Goal: Information Seeking & Learning: Check status

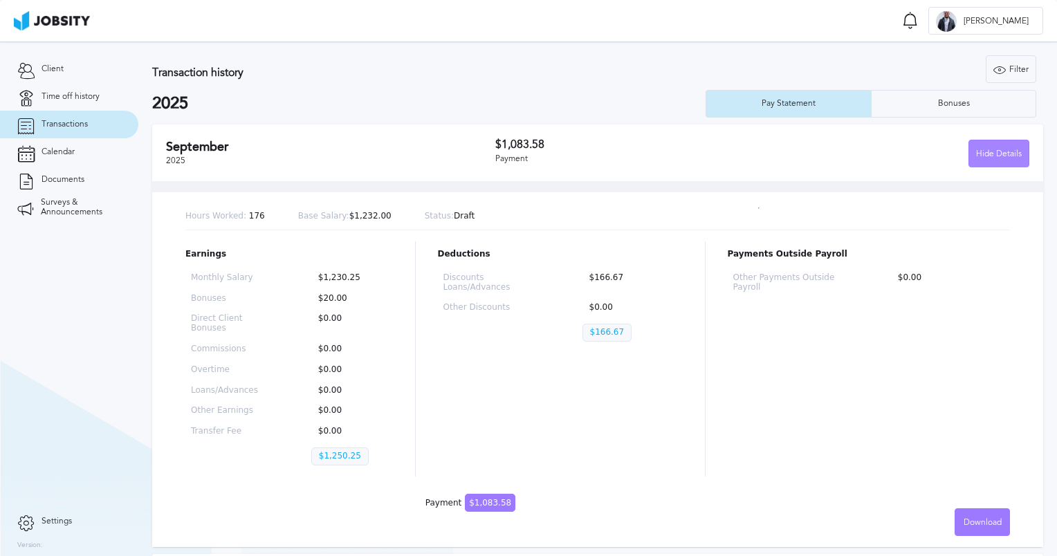
click at [981, 154] on div "Hide Details" at bounding box center [998, 154] width 59 height 28
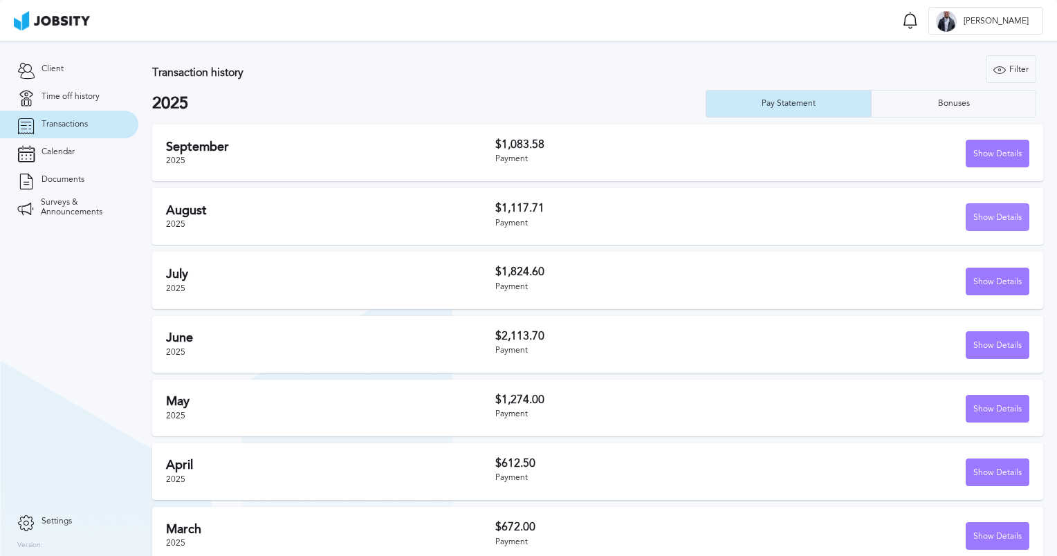
click at [994, 223] on div "Show Details" at bounding box center [997, 218] width 62 height 28
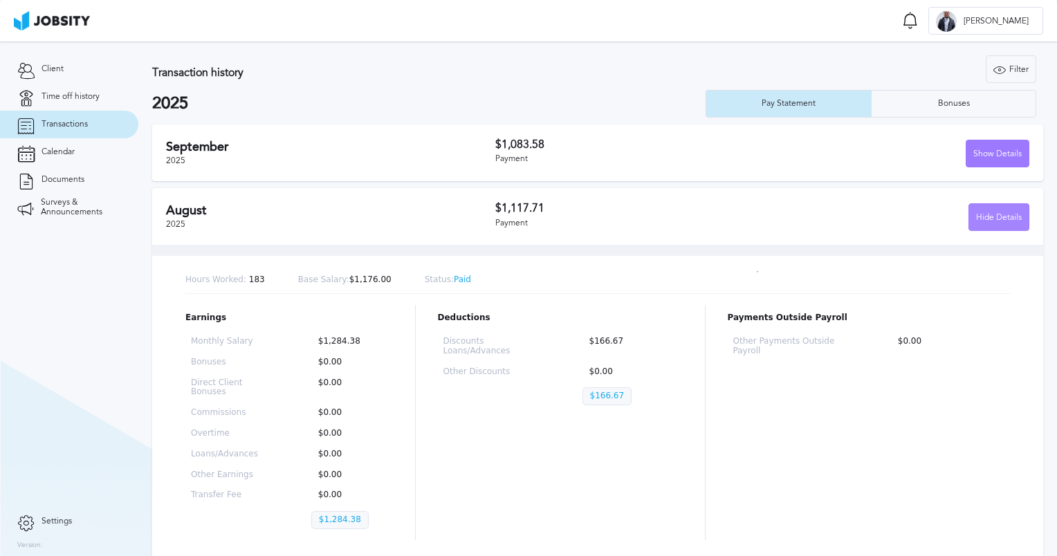
click at [987, 207] on div "Hide Details" at bounding box center [998, 218] width 59 height 28
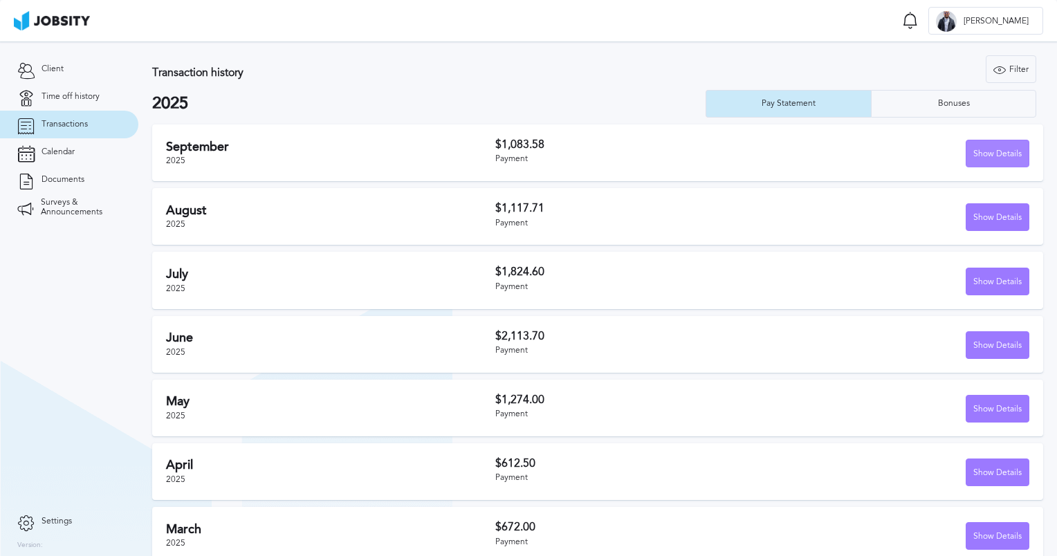
click at [993, 147] on div "Show Details" at bounding box center [997, 154] width 62 height 28
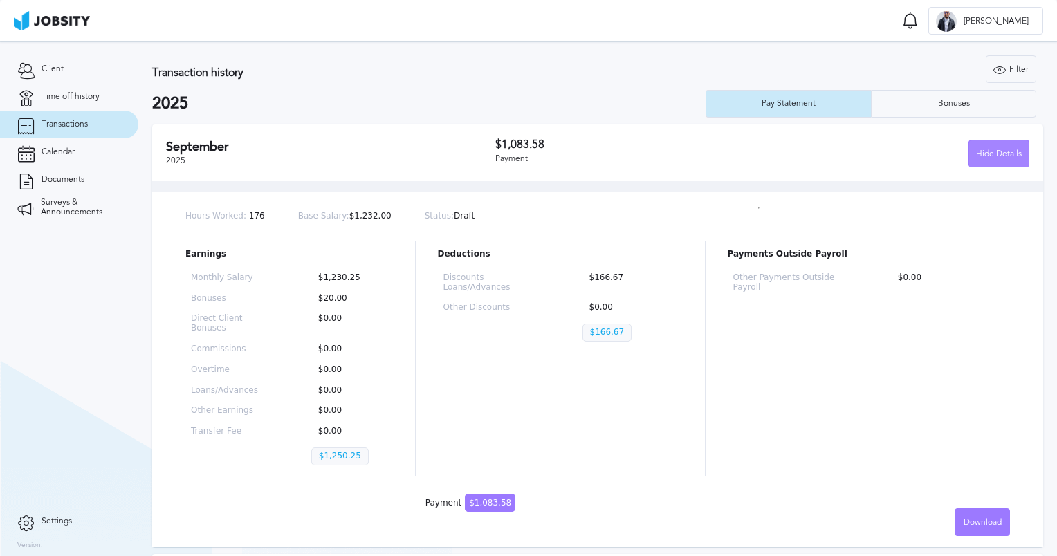
click at [989, 154] on div "Hide Details" at bounding box center [998, 154] width 59 height 28
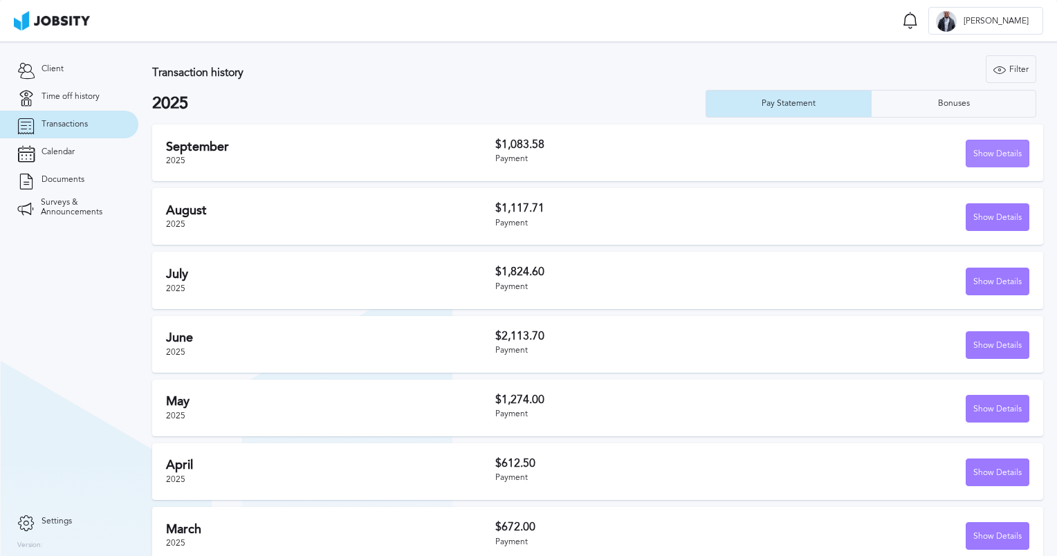
click at [983, 154] on div "Show Details" at bounding box center [997, 154] width 62 height 28
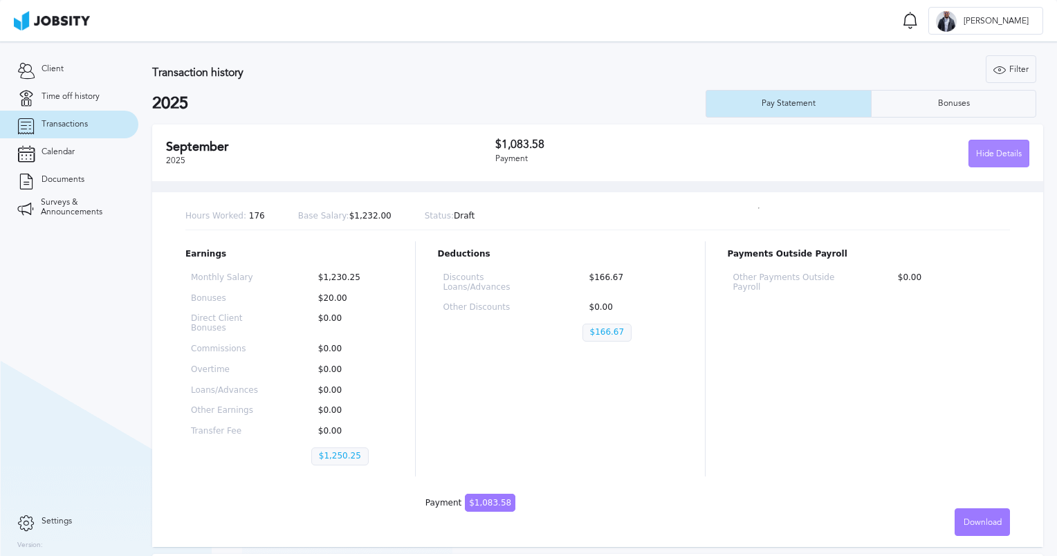
click at [974, 152] on div "Hide Details" at bounding box center [998, 154] width 59 height 28
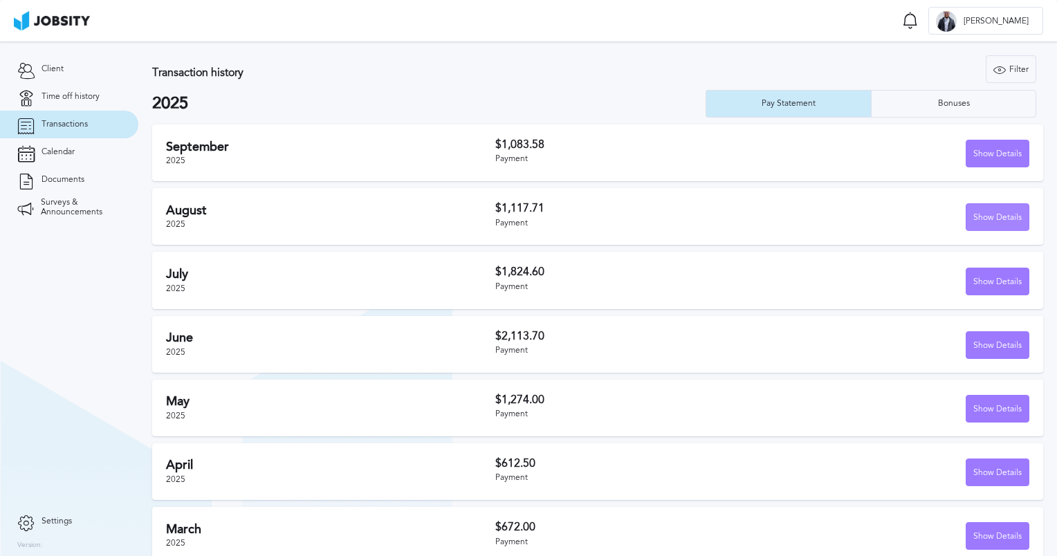
click at [976, 221] on div "Show Details" at bounding box center [997, 218] width 62 height 28
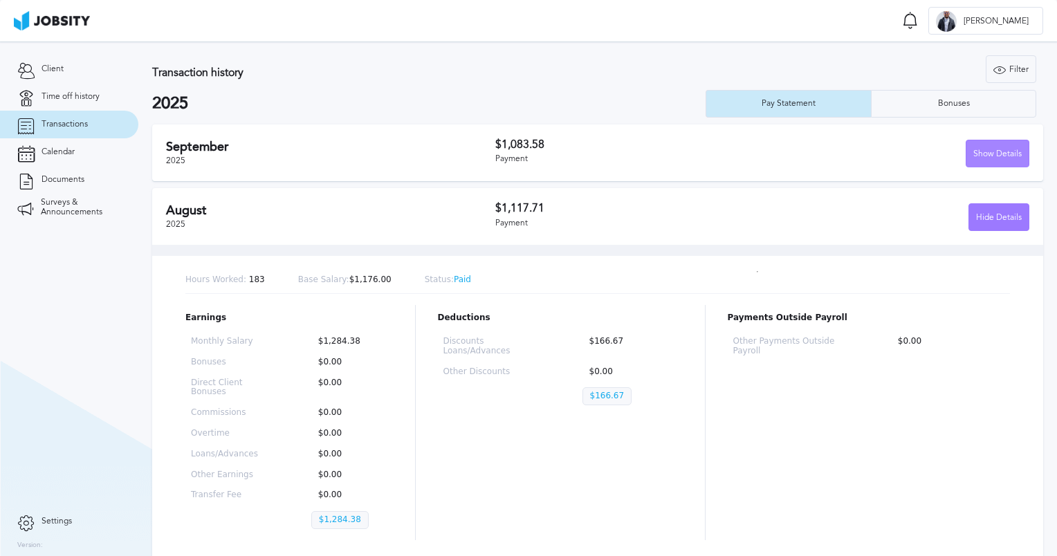
click at [966, 152] on div "Show Details" at bounding box center [997, 154] width 62 height 28
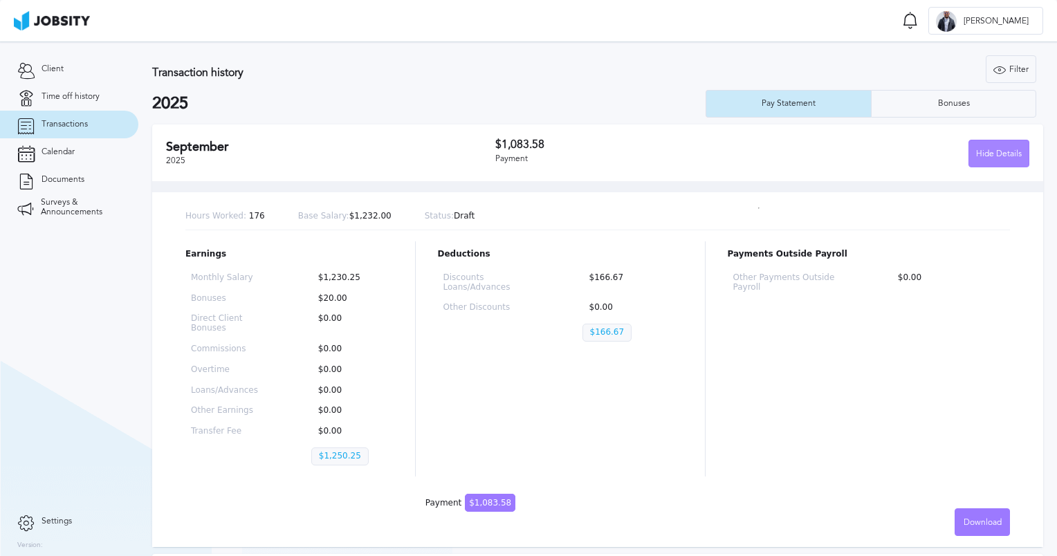
click at [983, 155] on div "Hide Details" at bounding box center [998, 154] width 59 height 28
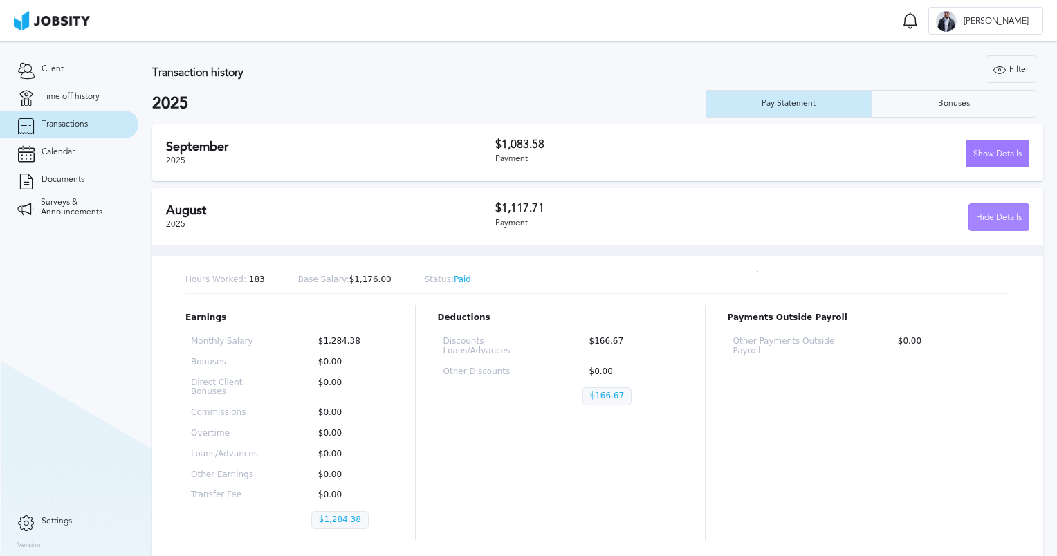
click at [978, 221] on div "Hide Details" at bounding box center [998, 218] width 59 height 28
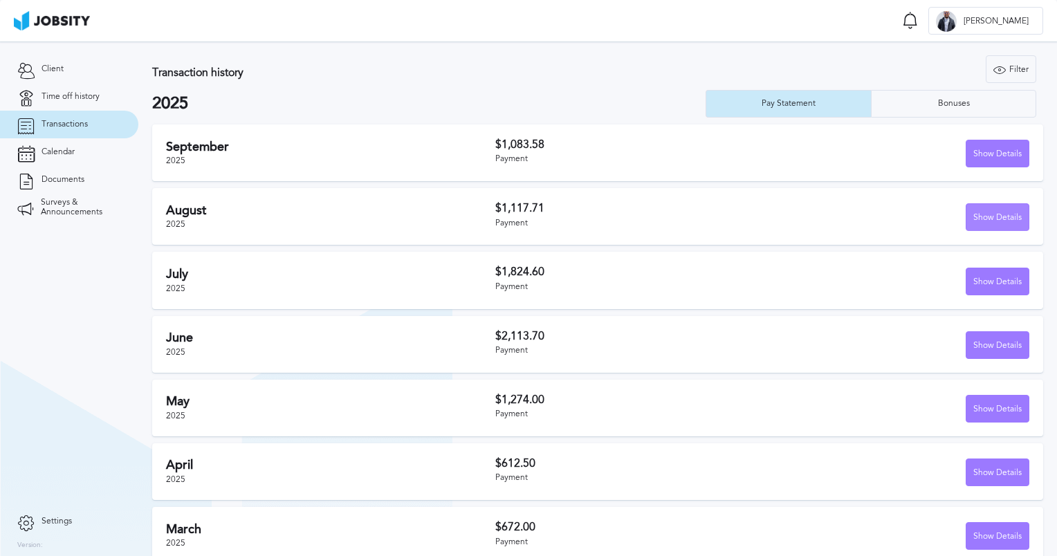
click at [982, 212] on div "Show Details" at bounding box center [997, 218] width 62 height 28
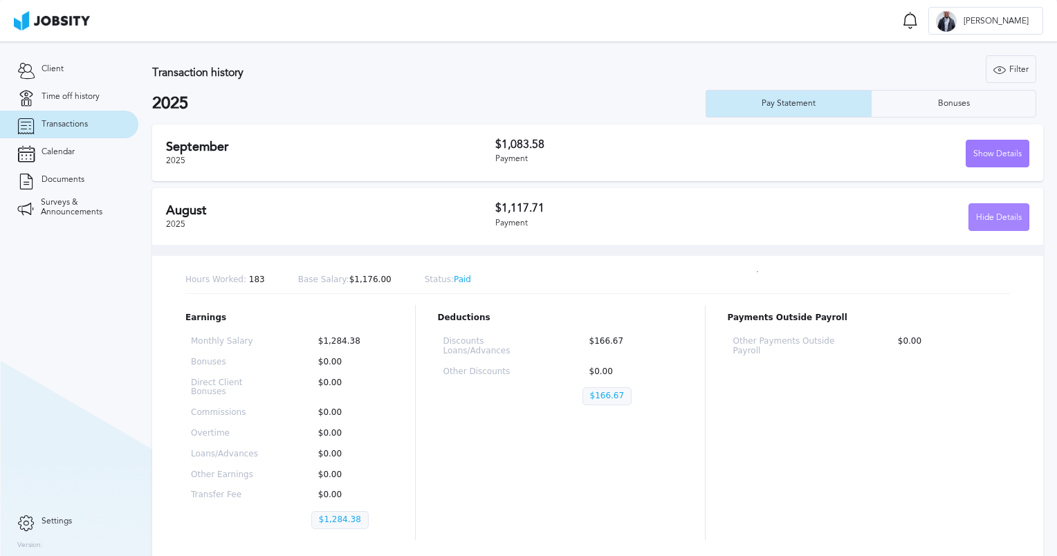
click at [981, 213] on div "Hide Details" at bounding box center [998, 218] width 59 height 28
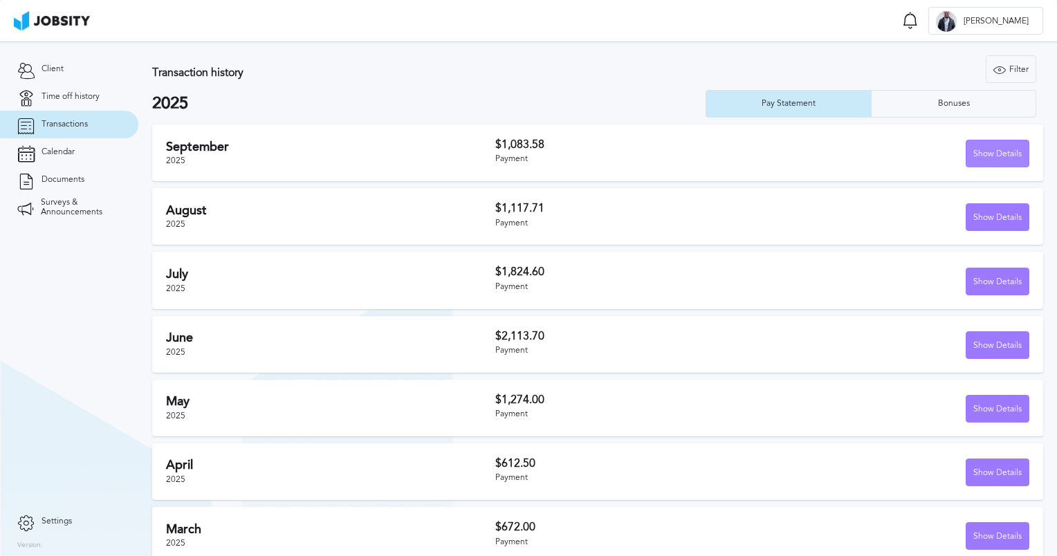
click at [971, 149] on div "Show Details" at bounding box center [997, 154] width 62 height 28
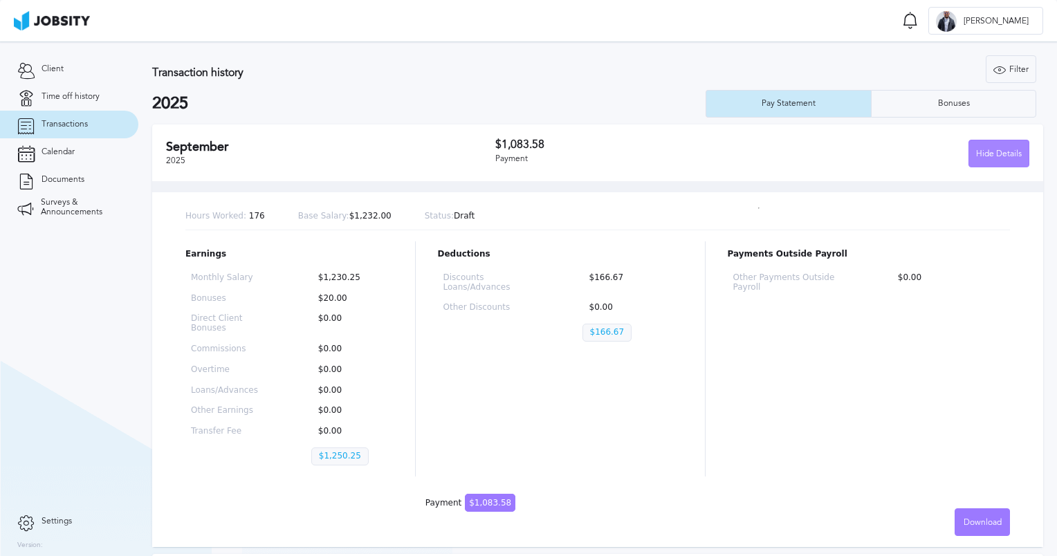
click at [976, 151] on div "Hide Details" at bounding box center [998, 154] width 59 height 28
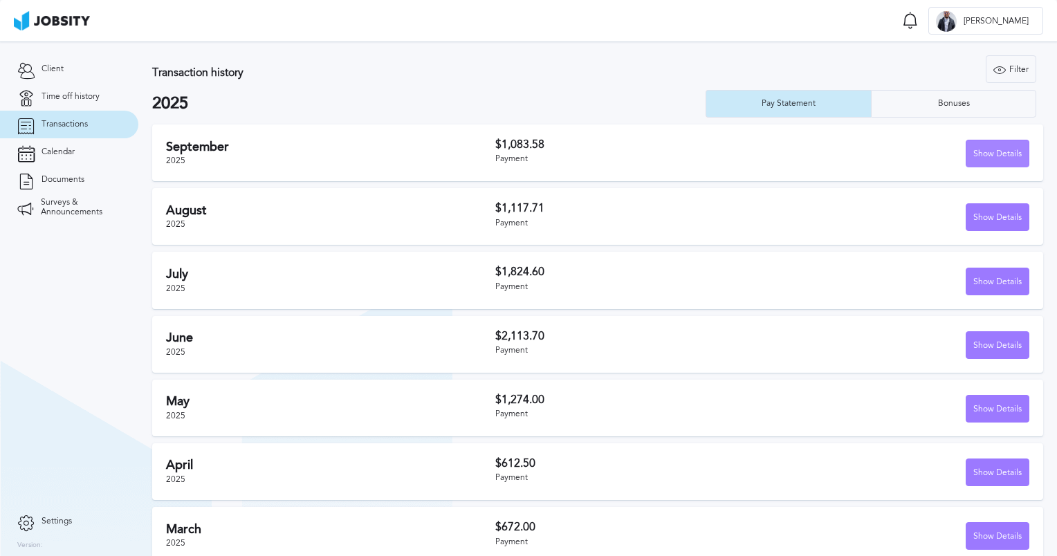
click at [984, 154] on div "Show Details" at bounding box center [997, 154] width 62 height 28
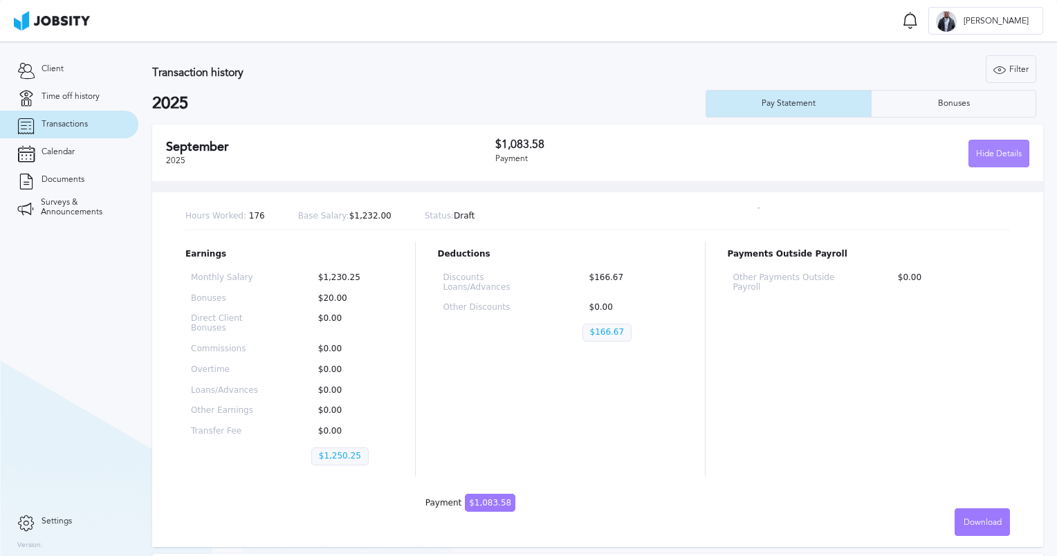
click at [974, 155] on div "Hide Details" at bounding box center [998, 154] width 59 height 28
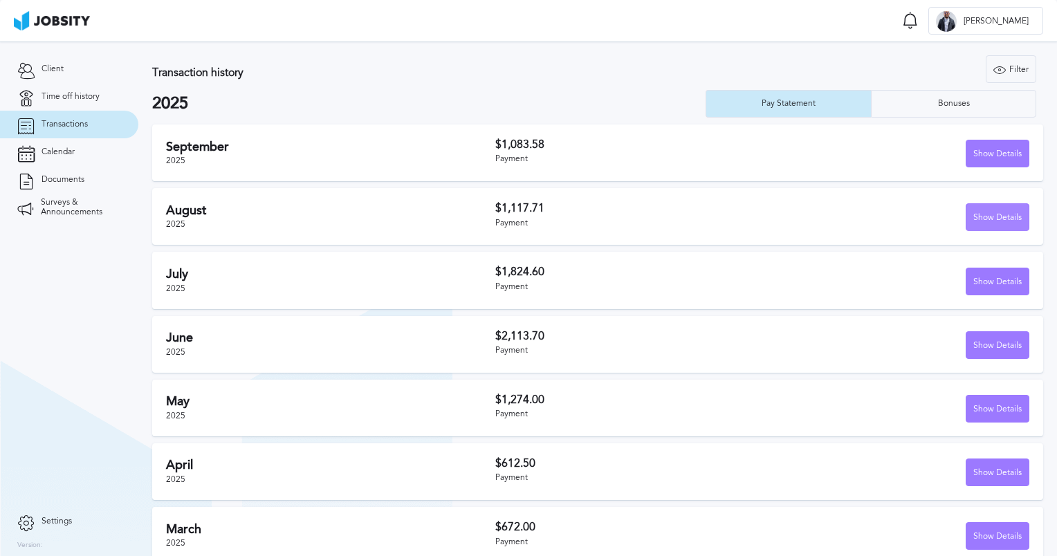
click at [976, 216] on div "Show Details" at bounding box center [997, 218] width 62 height 28
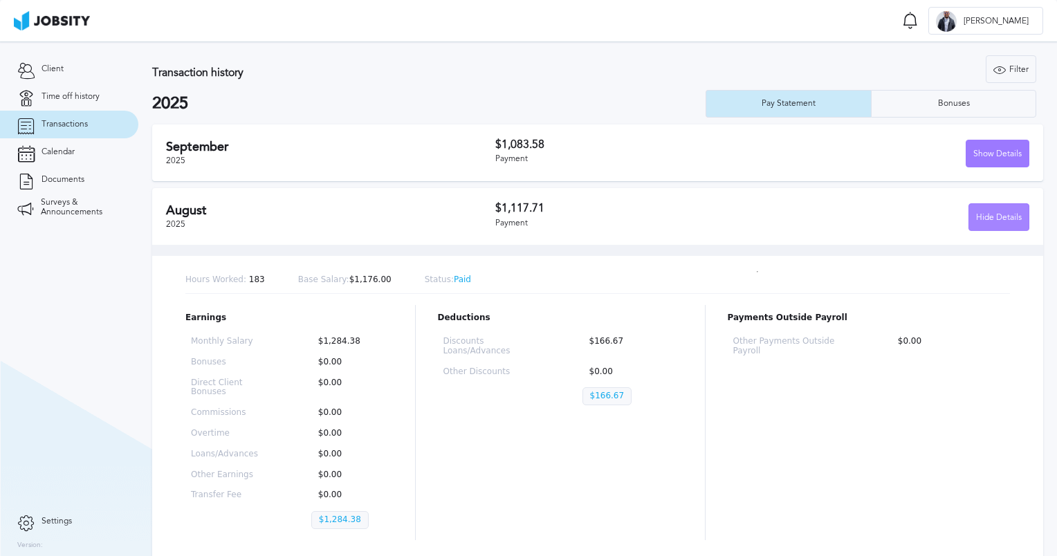
click at [969, 219] on div "Hide Details" at bounding box center [998, 218] width 59 height 28
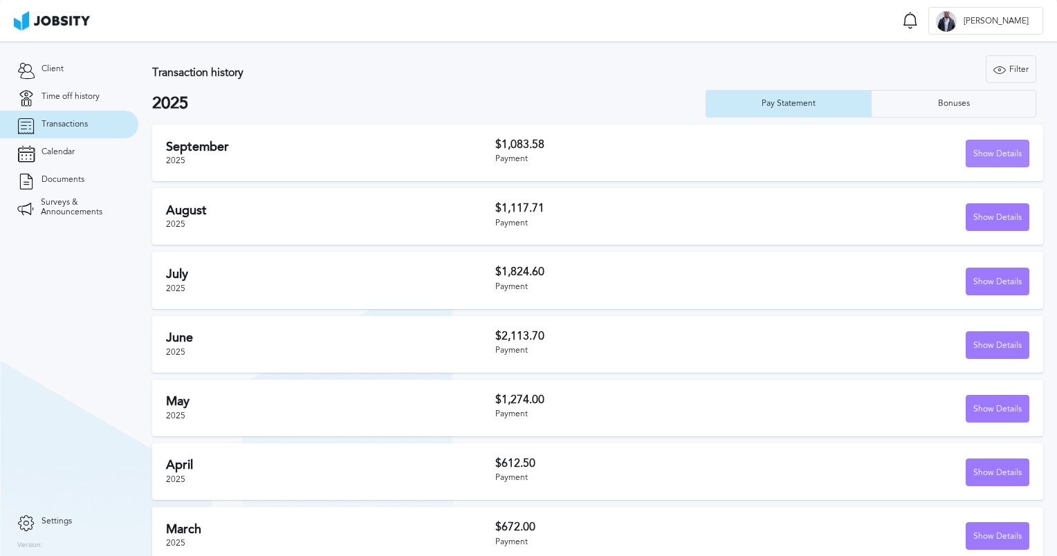
click at [999, 153] on div "Show Details" at bounding box center [997, 154] width 62 height 28
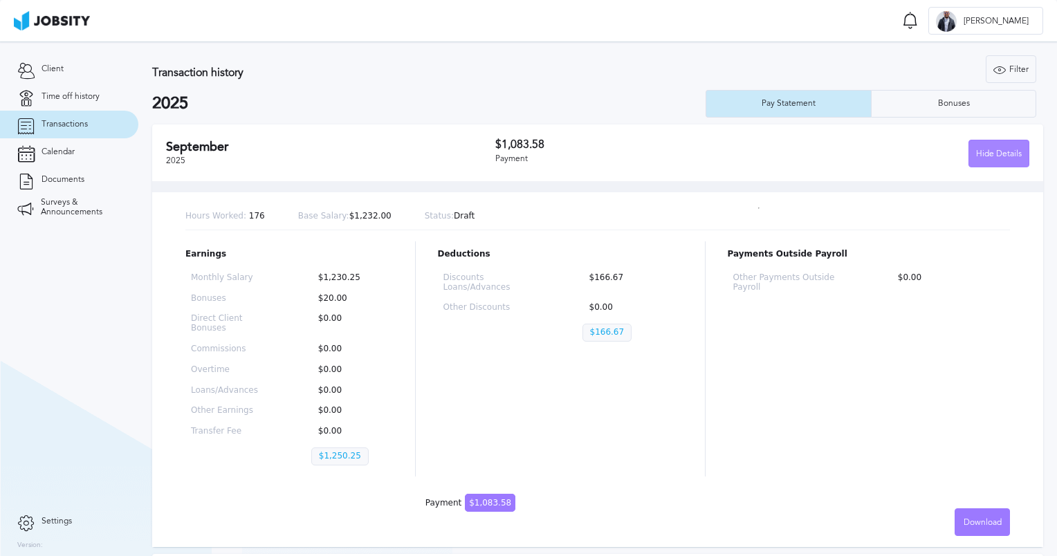
click at [987, 160] on div "Hide Details" at bounding box center [998, 154] width 59 height 28
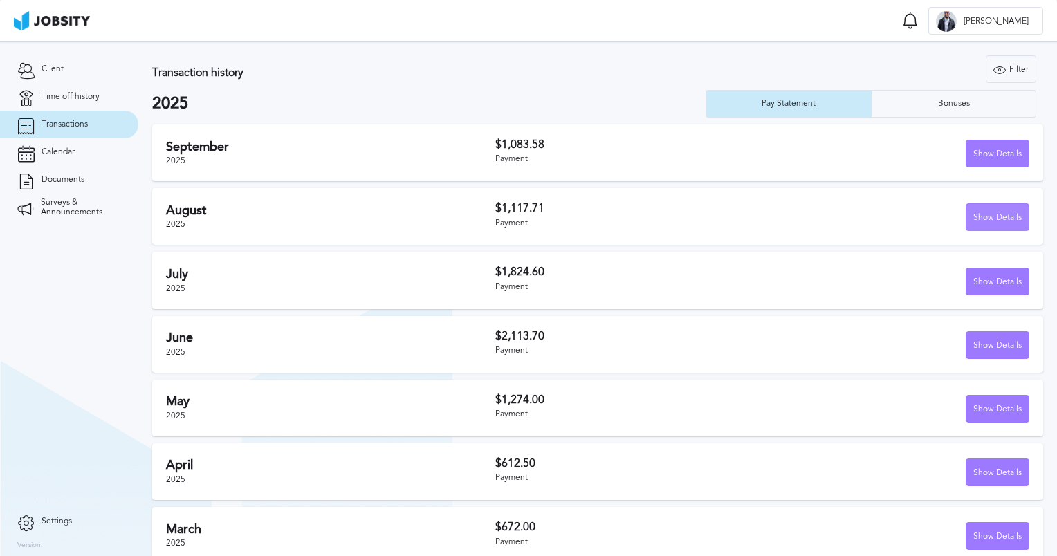
click at [990, 209] on div "Show Details" at bounding box center [997, 218] width 62 height 28
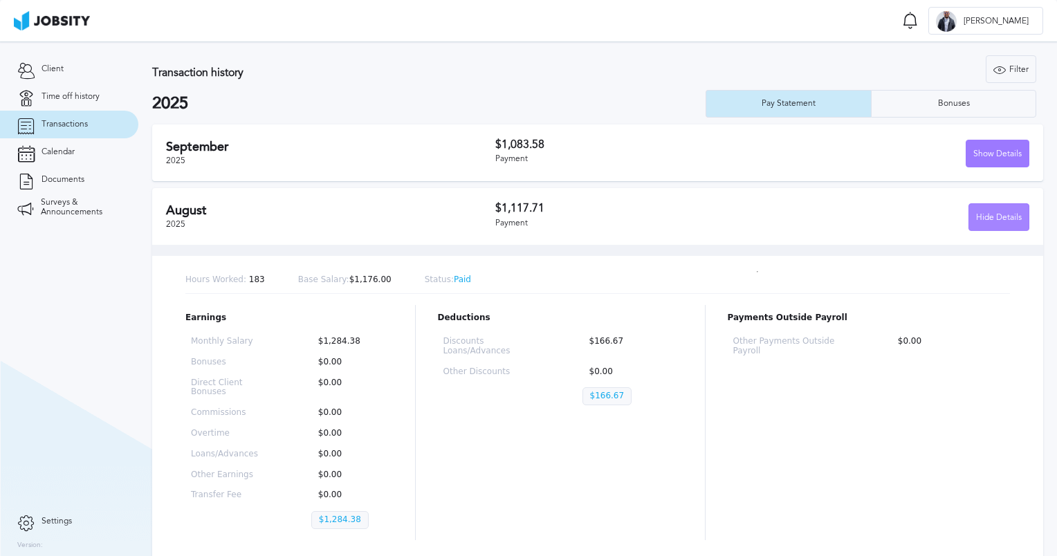
click at [989, 221] on div "Hide Details" at bounding box center [998, 218] width 59 height 28
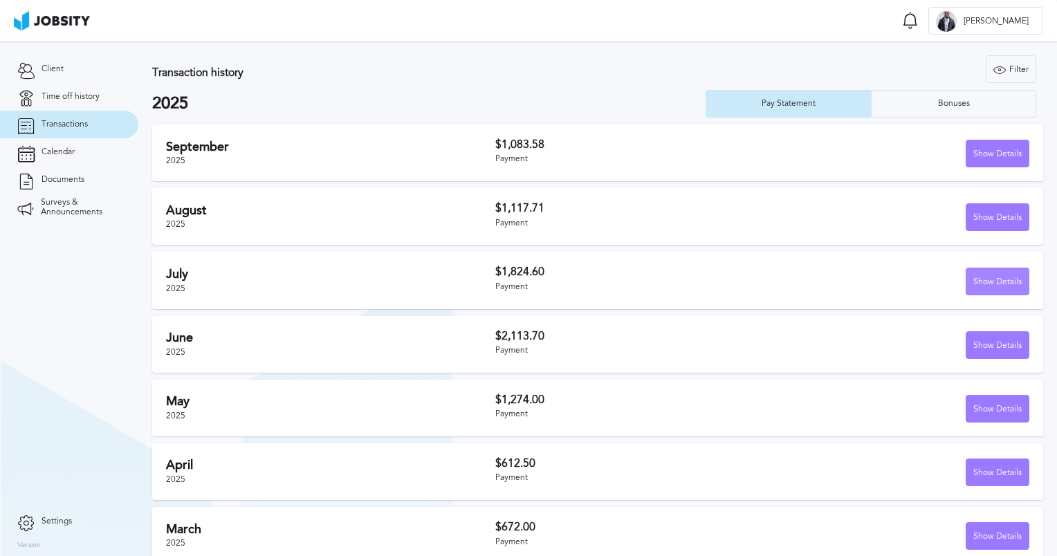
click at [990, 279] on div "Show Details" at bounding box center [997, 282] width 62 height 28
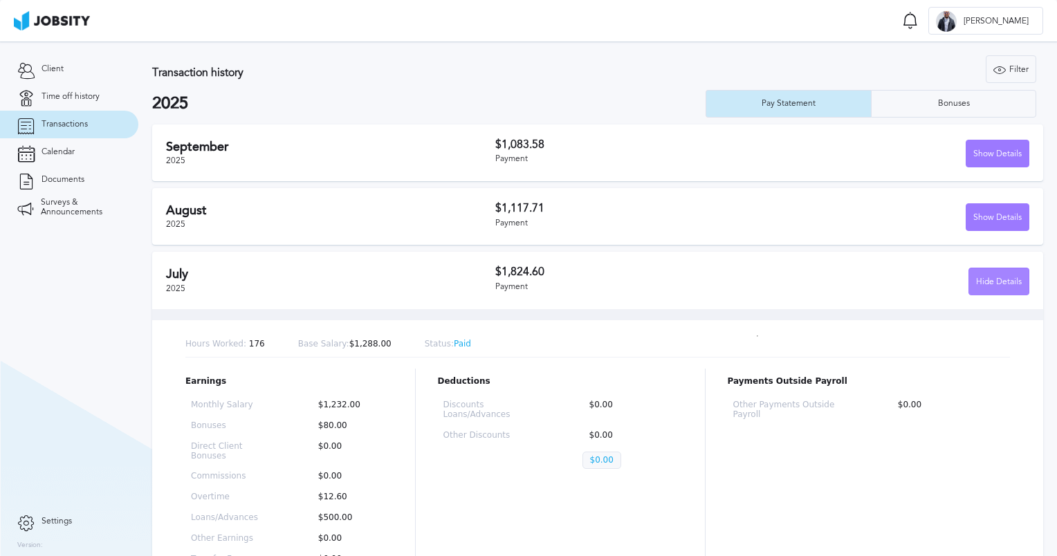
click at [990, 279] on div "Hide Details" at bounding box center [998, 282] width 59 height 28
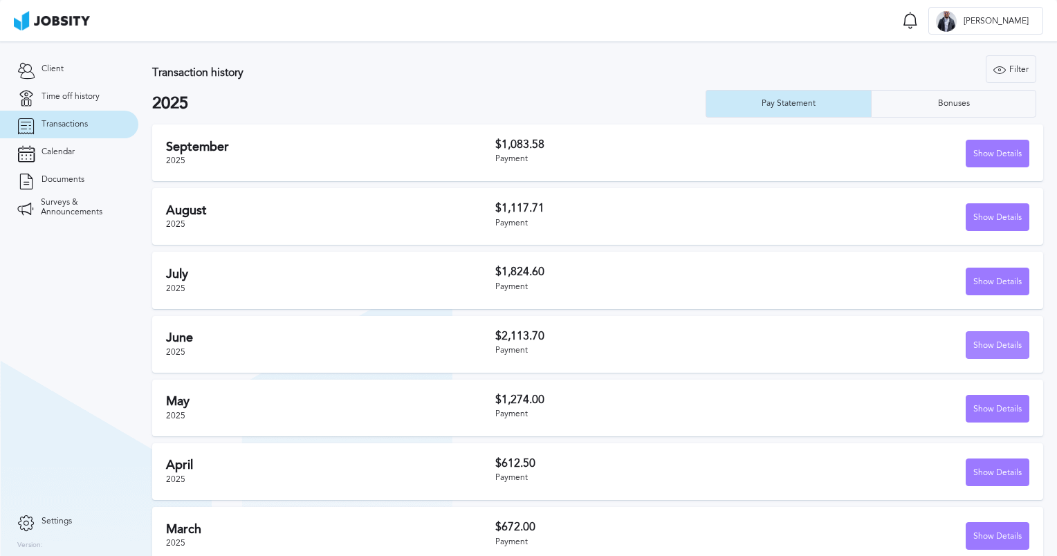
click at [983, 351] on div "Show Details" at bounding box center [997, 346] width 62 height 28
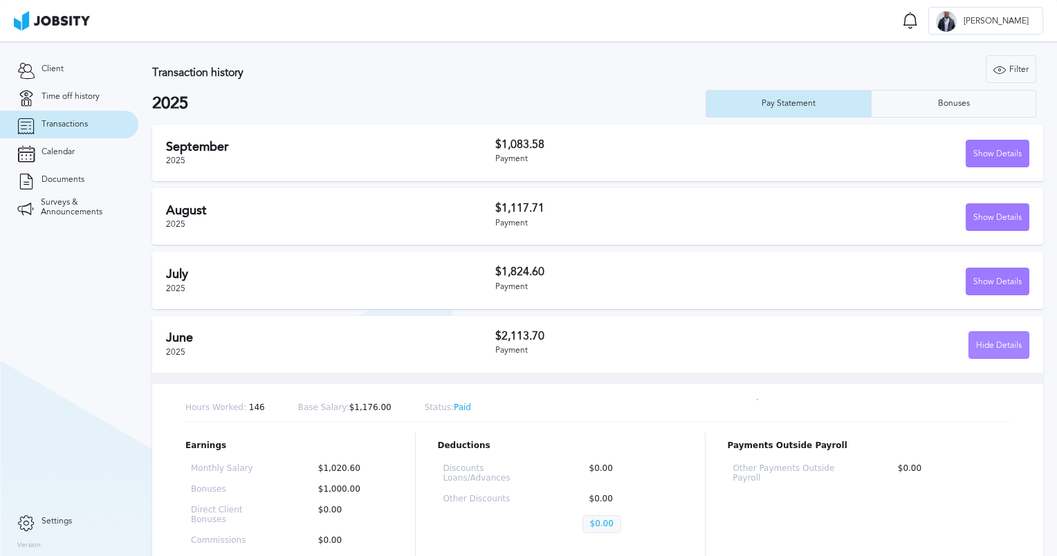
click at [983, 351] on div "Hide Details" at bounding box center [998, 346] width 59 height 28
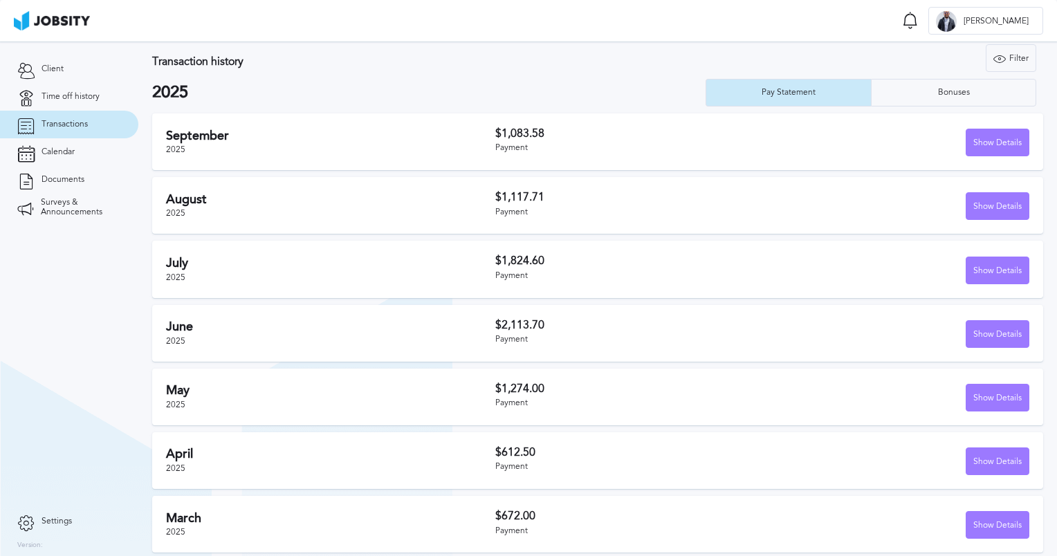
scroll to position [15, 0]
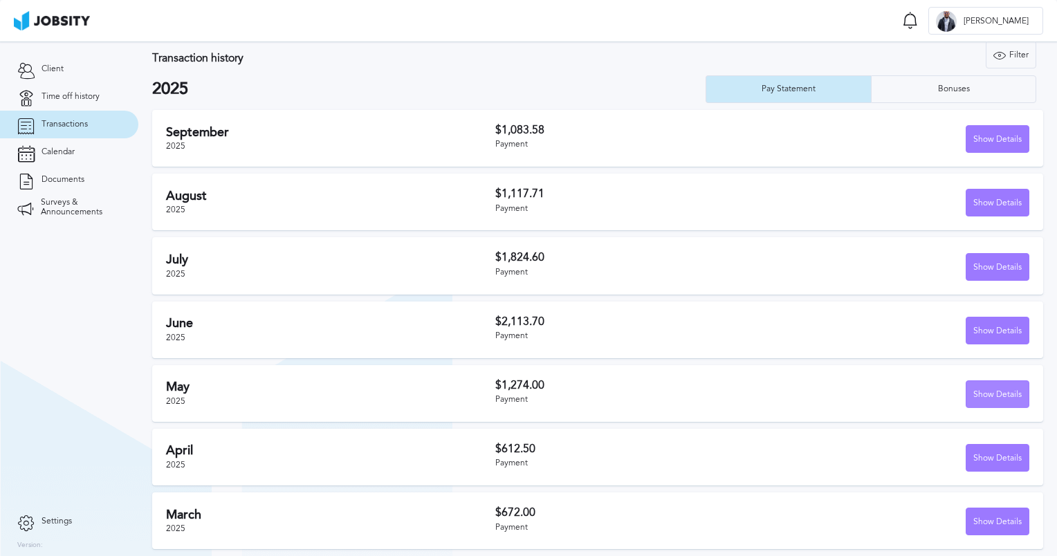
click at [971, 392] on div "Show Details" at bounding box center [997, 395] width 62 height 28
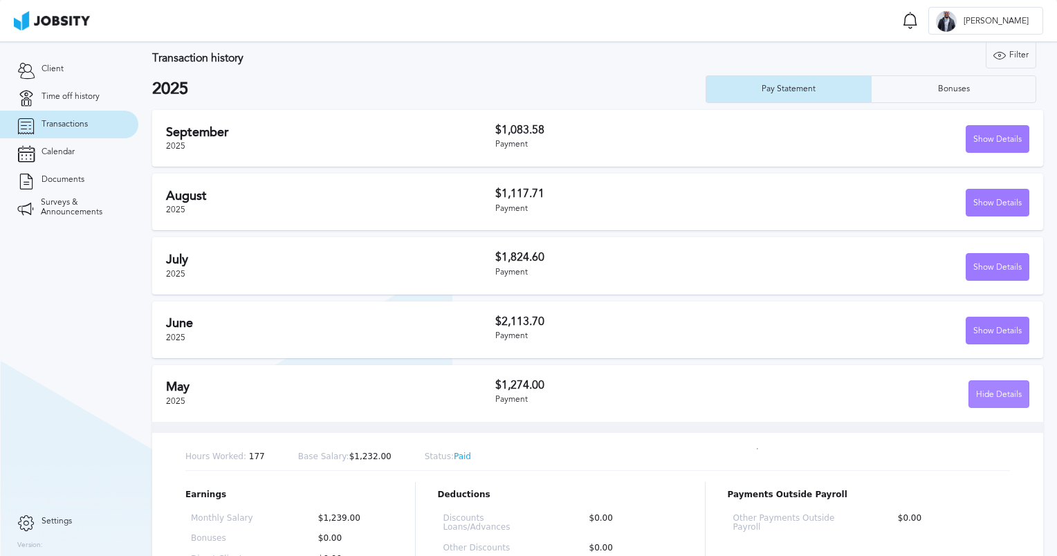
click at [971, 392] on div "Hide Details" at bounding box center [998, 395] width 59 height 28
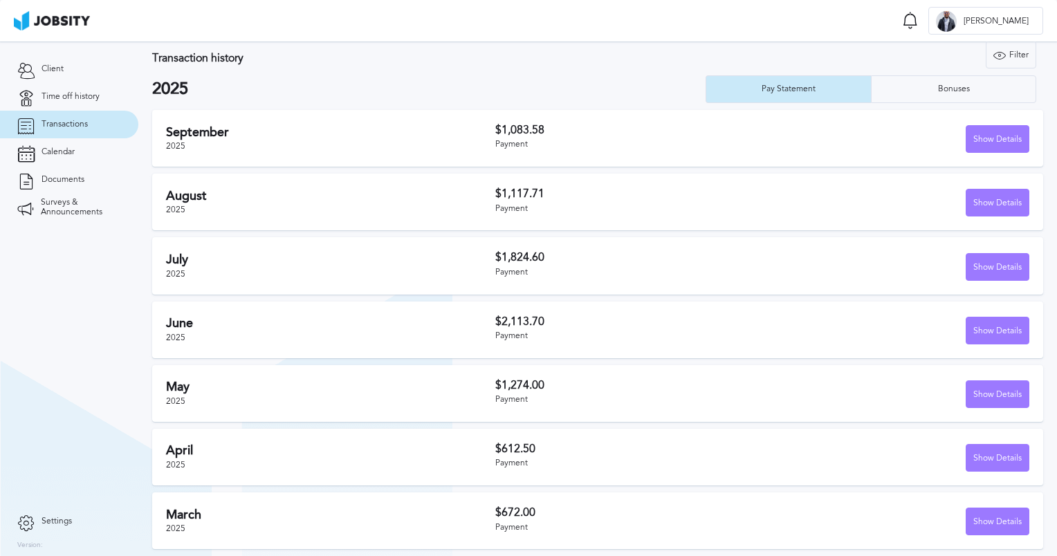
scroll to position [0, 0]
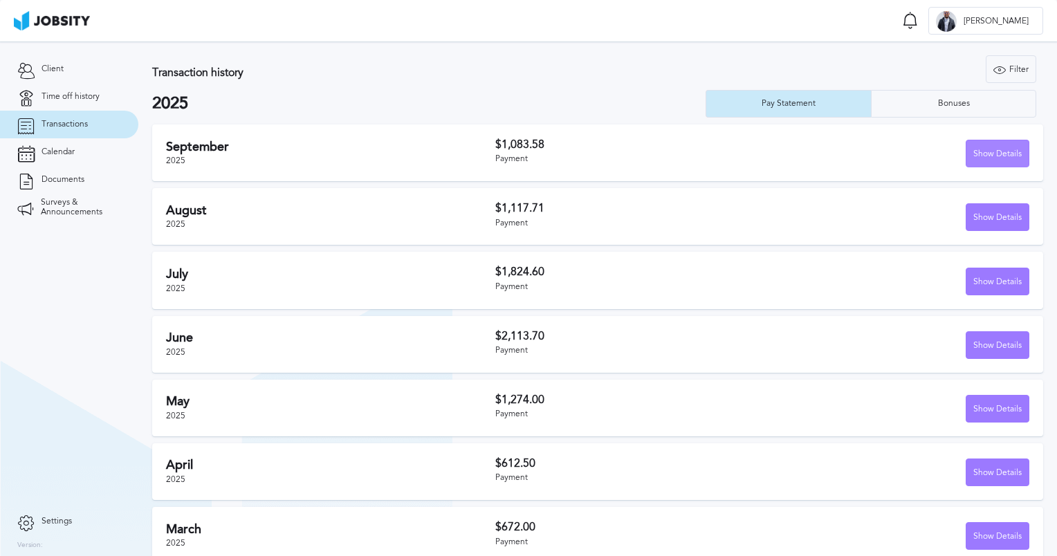
click at [985, 152] on div "Show Details" at bounding box center [997, 154] width 62 height 28
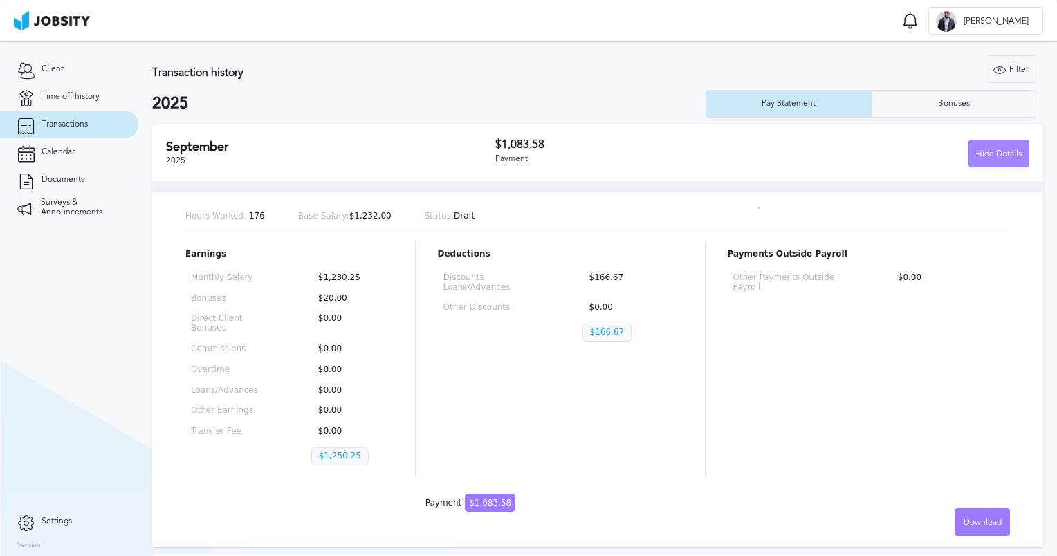
click at [973, 150] on div "Hide Details" at bounding box center [998, 154] width 59 height 28
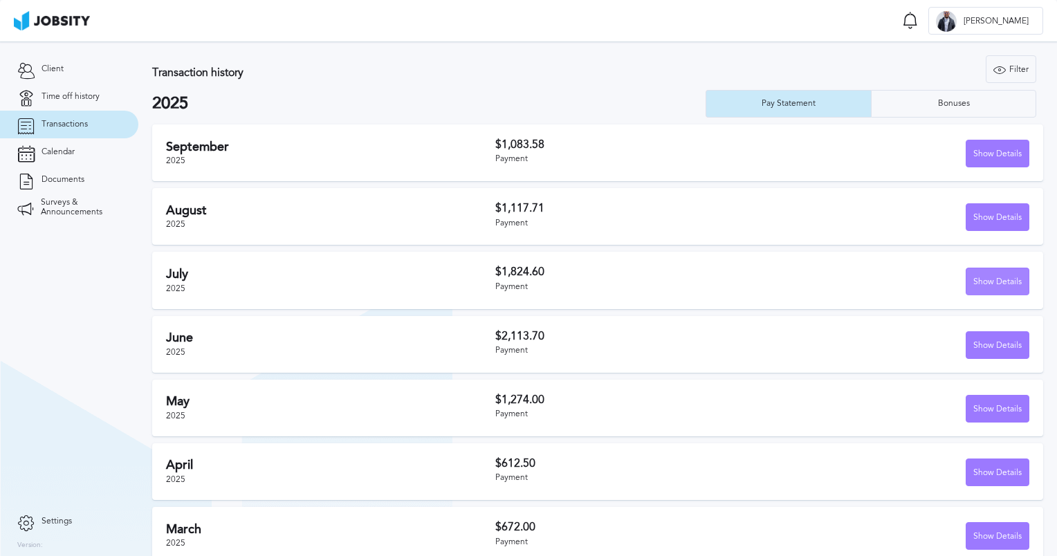
click at [1000, 287] on div "Show Details" at bounding box center [997, 282] width 62 height 28
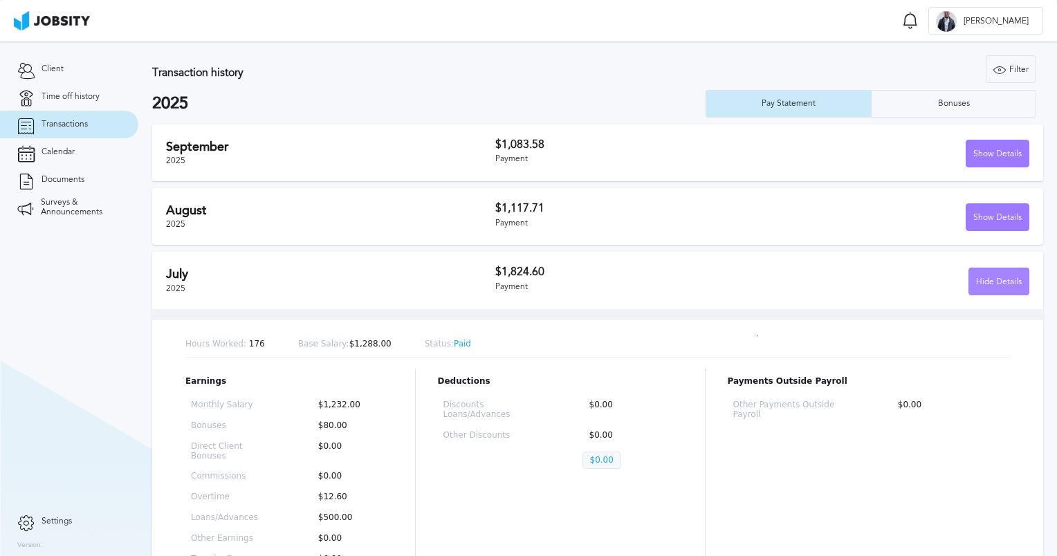
click at [1000, 287] on div "Hide Details" at bounding box center [998, 282] width 59 height 28
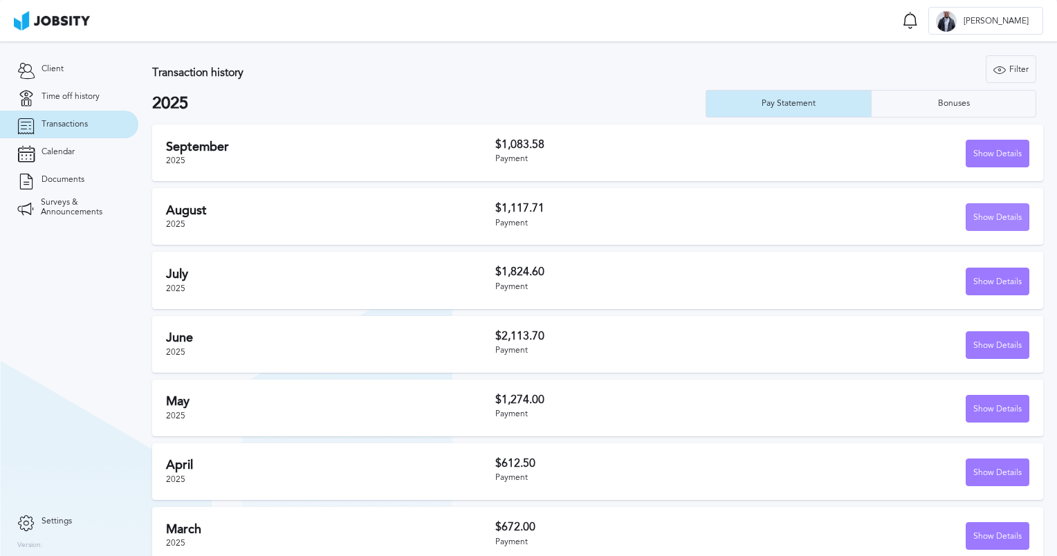
click at [977, 222] on div "Show Details" at bounding box center [997, 218] width 62 height 28
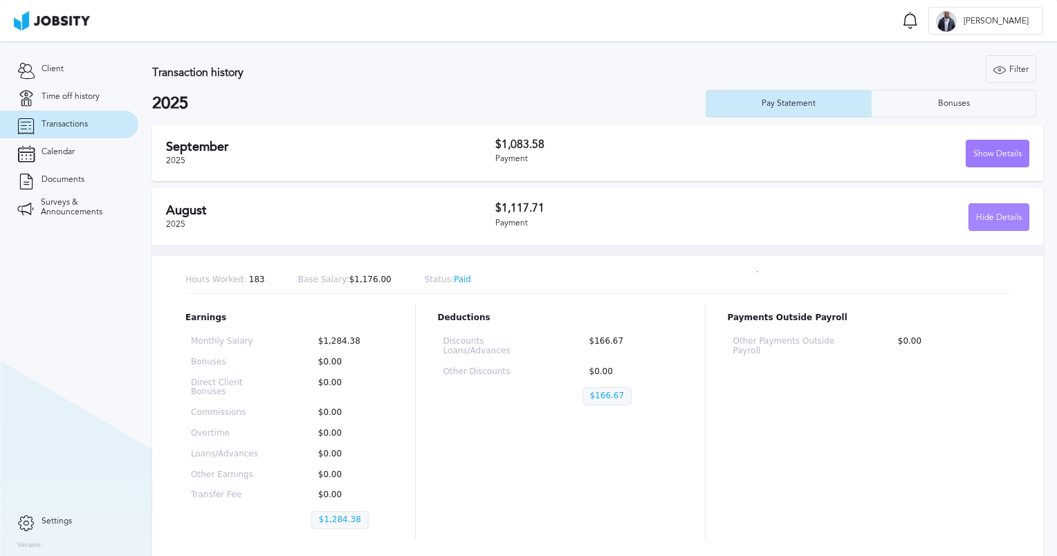
click at [976, 221] on div "Hide Details" at bounding box center [998, 218] width 59 height 28
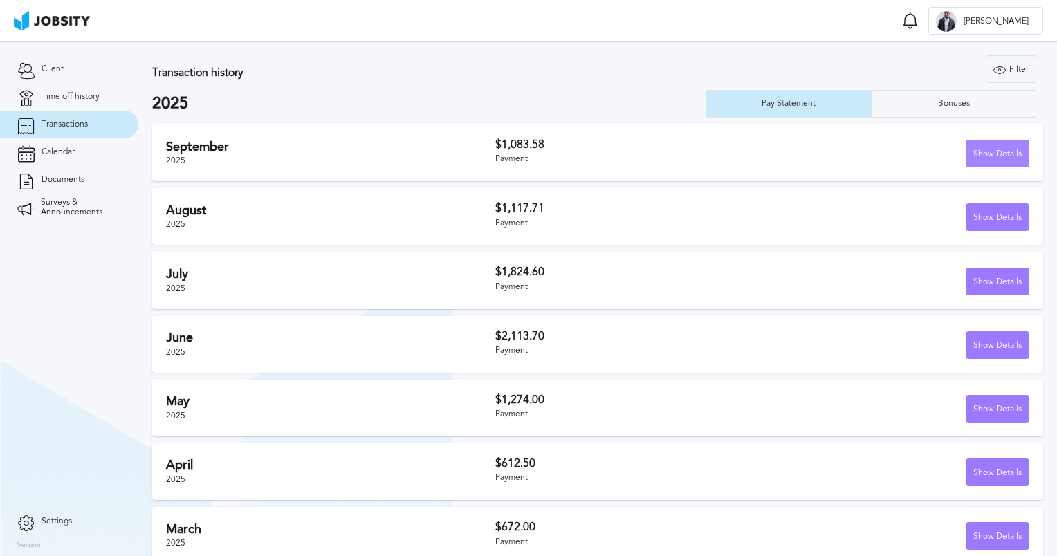
click at [990, 155] on div "Show Details" at bounding box center [997, 154] width 62 height 28
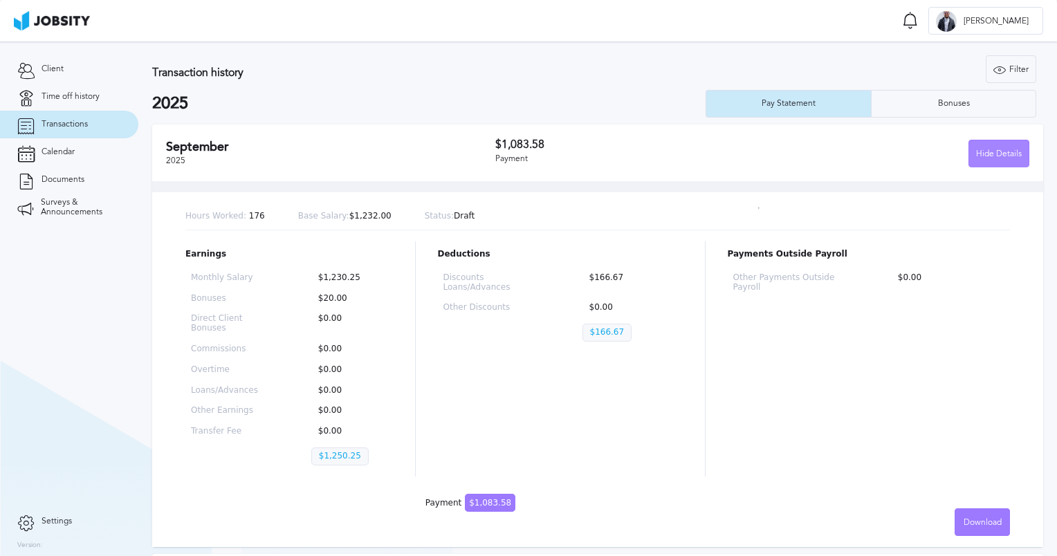
click at [990, 155] on div "Hide Details" at bounding box center [998, 154] width 59 height 28
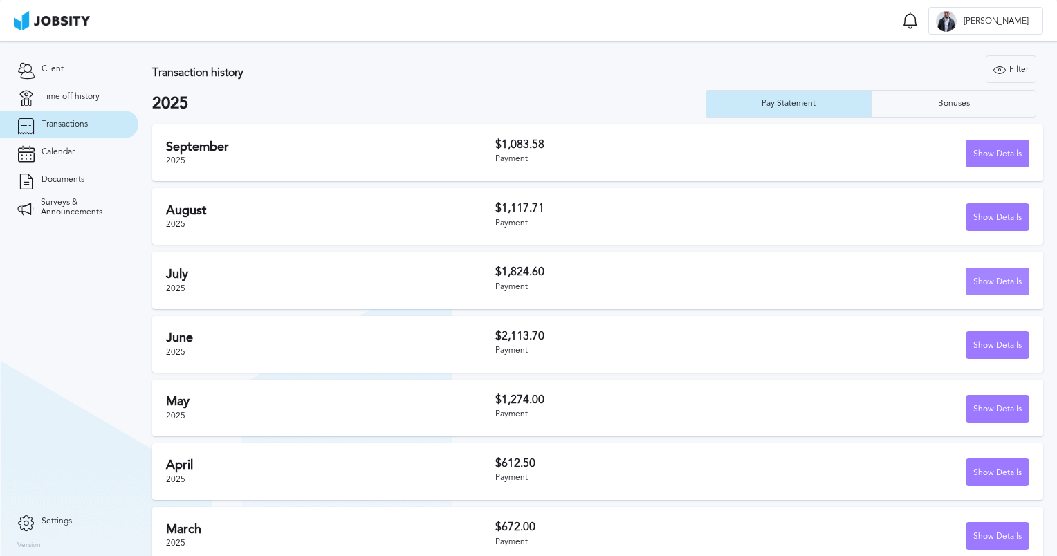
click at [974, 283] on div "Show Details" at bounding box center [997, 282] width 62 height 28
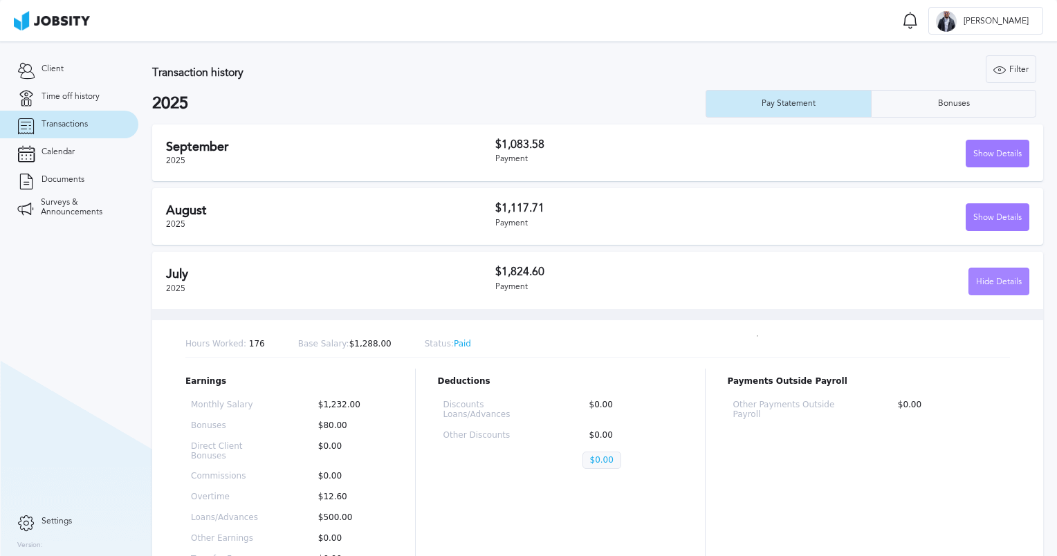
click at [974, 283] on div "Hide Details" at bounding box center [998, 282] width 59 height 28
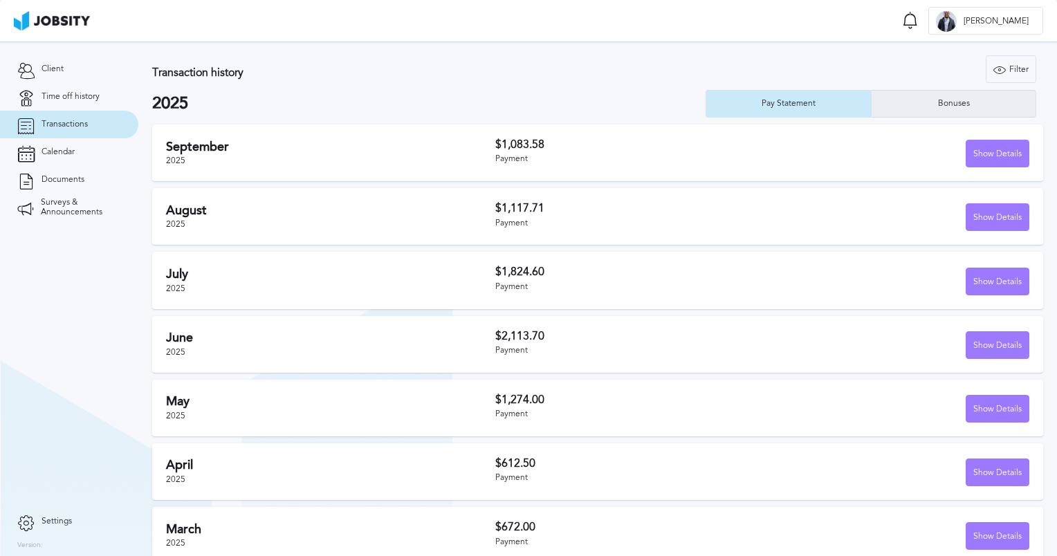
click at [935, 105] on div "Bonuses" at bounding box center [954, 104] width 46 height 10
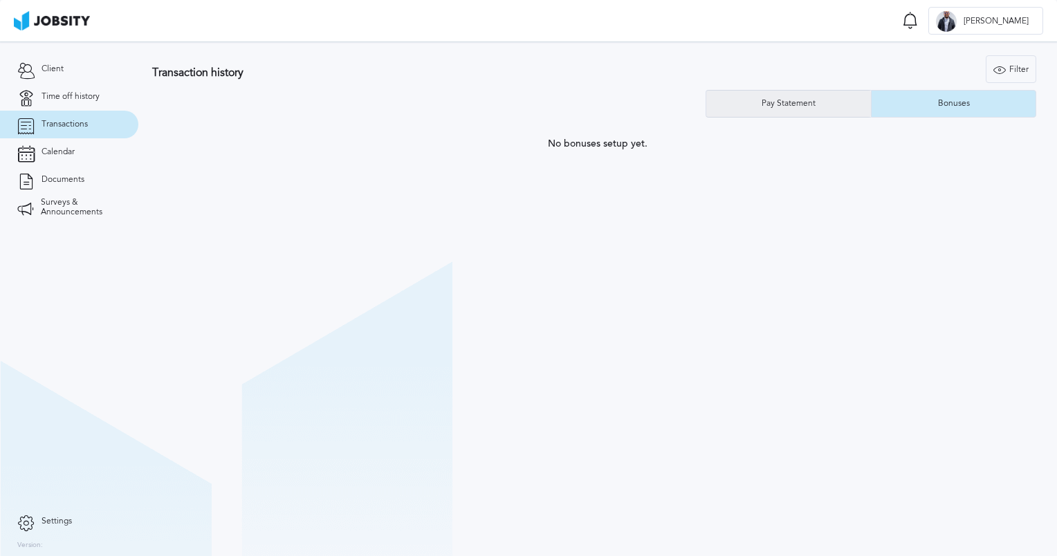
click at [804, 104] on div "Pay Statement" at bounding box center [788, 104] width 68 height 10
